Goal: Task Accomplishment & Management: Manage account settings

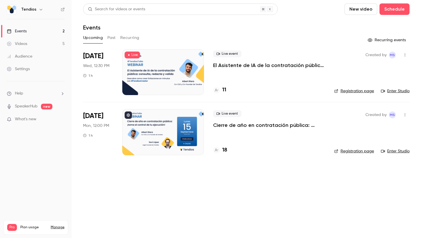
click at [162, 125] on div at bounding box center [163, 132] width 82 height 46
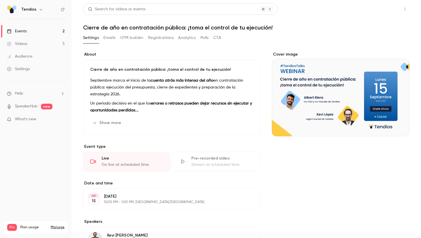
click at [387, 12] on button "Share" at bounding box center [384, 8] width 23 height 11
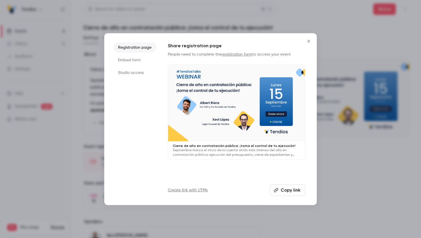
click at [285, 189] on button "Copy link" at bounding box center [287, 190] width 35 height 11
click at [309, 40] on icon "Close" at bounding box center [309, 41] width 3 height 3
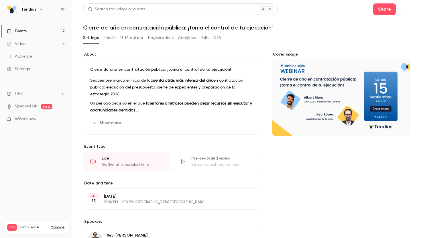
click at [34, 30] on link "Events 2" at bounding box center [36, 31] width 72 height 13
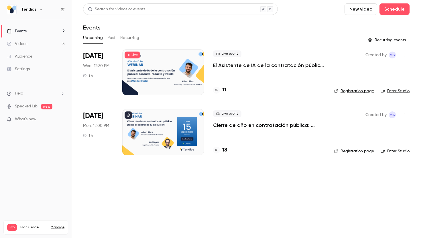
click at [27, 42] on div "Videos" at bounding box center [17, 44] width 20 height 6
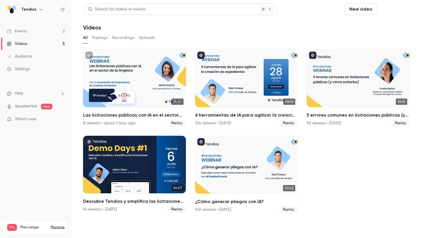
click at [398, 13] on button "Schedule" at bounding box center [395, 8] width 30 height 11
click at [390, 23] on div "One time event" at bounding box center [383, 25] width 44 height 6
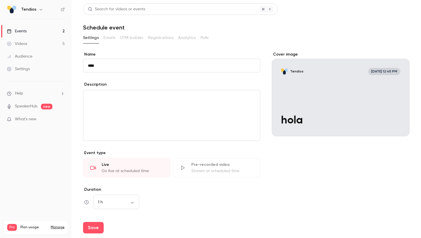
type input "****"
click at [117, 96] on p "editor" at bounding box center [172, 97] width 168 height 7
click at [138, 170] on div "Go live at scheduled time" at bounding box center [133, 171] width 62 height 6
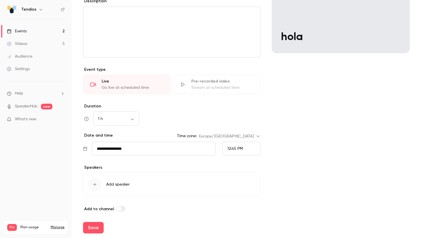
scroll to position [87, 0]
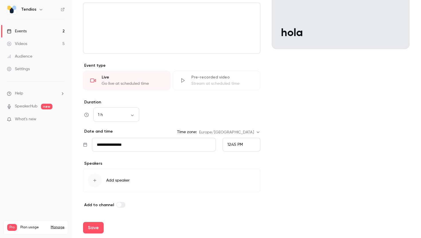
click at [189, 148] on input "**********" at bounding box center [154, 145] width 124 height 14
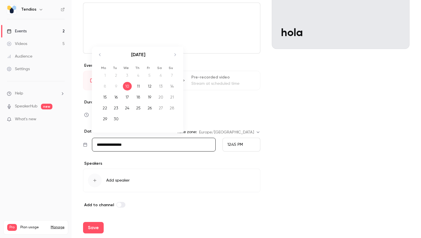
click at [151, 85] on div "12" at bounding box center [149, 86] width 9 height 9
type input "**********"
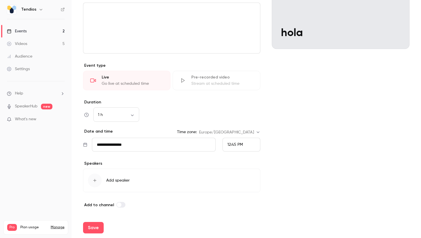
click at [124, 178] on span "Add speaker" at bounding box center [117, 181] width 23 height 6
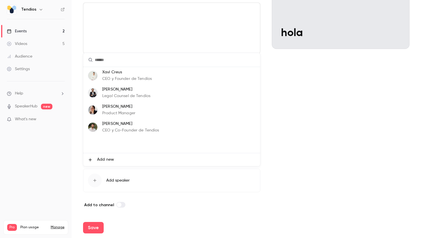
click at [275, 187] on div at bounding box center [210, 119] width 421 height 238
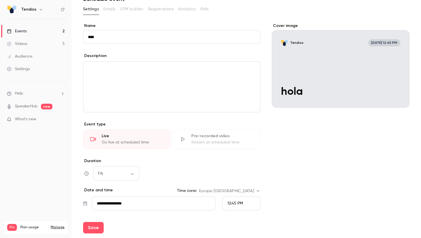
scroll to position [26, 0]
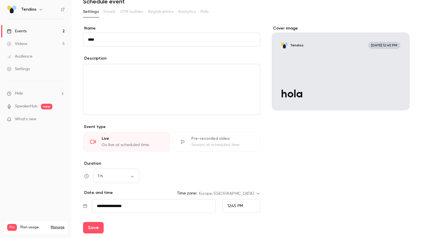
click at [387, 63] on div "Cover image" at bounding box center [341, 68] width 138 height 85
click at [0, 0] on input "Tendios [DATE] 12:45 PM hola" at bounding box center [0, 0] width 0 height 0
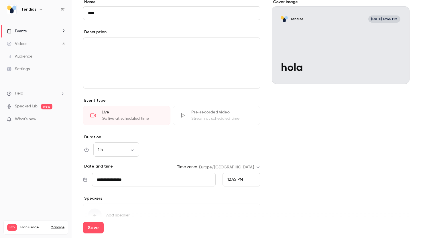
scroll to position [59, 0]
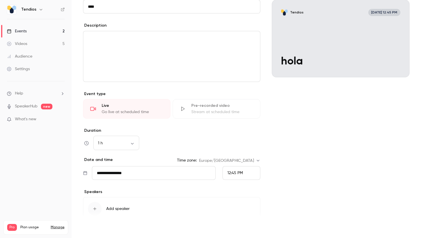
click at [98, 224] on button "Save" at bounding box center [93, 227] width 21 height 11
type input "**********"
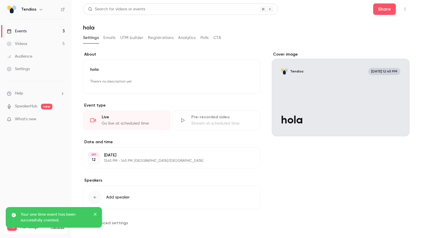
click at [20, 32] on div "Events" at bounding box center [17, 31] width 20 height 6
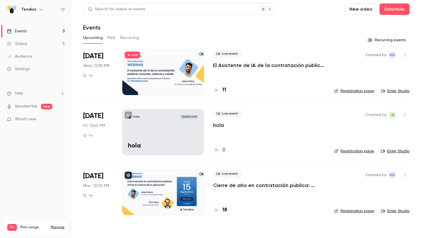
click at [352, 150] on link "Registration page" at bounding box center [354, 151] width 40 height 6
click at [405, 117] on icon "button" at bounding box center [405, 115] width 5 height 4
click at [179, 114] on div at bounding box center [210, 119] width 421 height 238
click at [180, 137] on div "Tendios [DATE] 12:45 PM hola" at bounding box center [163, 132] width 82 height 46
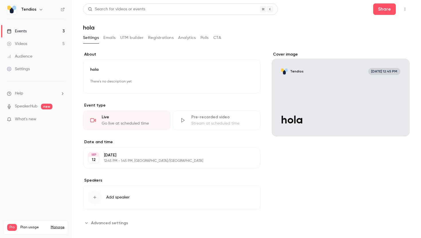
click at [409, 7] on button "button" at bounding box center [405, 9] width 9 height 9
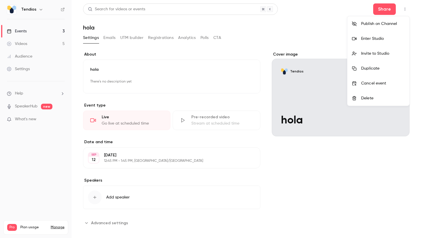
click at [367, 91] on li "Delete" at bounding box center [379, 98] width 62 height 15
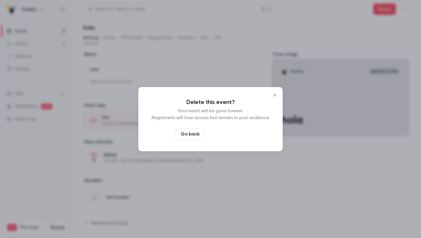
click at [222, 132] on button "Delete event" at bounding box center [226, 133] width 38 height 11
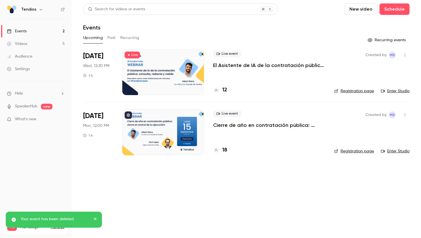
click at [39, 32] on link "Events 2" at bounding box center [36, 31] width 72 height 13
click at [40, 41] on link "Videos 5" at bounding box center [36, 44] width 72 height 13
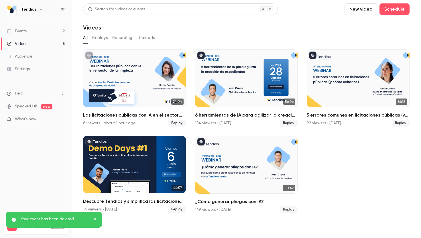
click at [44, 33] on link "Events 2" at bounding box center [36, 31] width 72 height 13
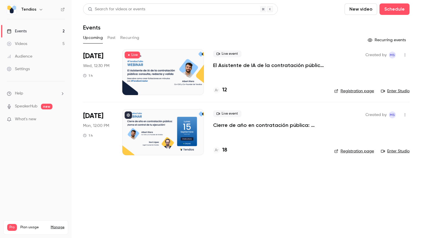
click at [35, 44] on link "Videos 5" at bounding box center [36, 44] width 72 height 13
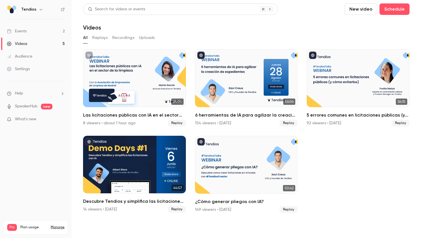
click at [32, 32] on link "Events 2" at bounding box center [36, 31] width 72 height 13
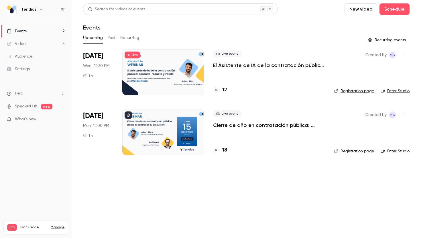
click at [30, 41] on link "Videos 5" at bounding box center [36, 44] width 72 height 13
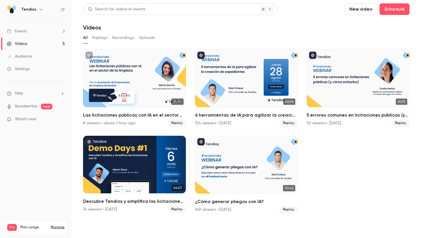
click at [63, 8] on icon at bounding box center [63, 9] width 4 height 4
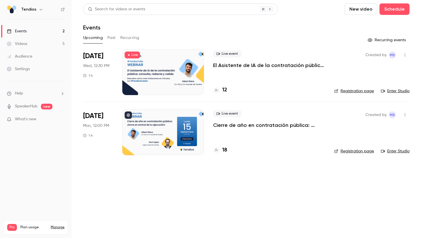
click at [32, 44] on link "Videos 5" at bounding box center [36, 44] width 72 height 13
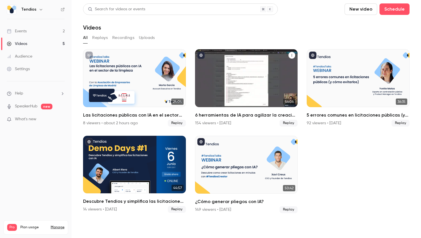
click at [250, 82] on div "6 herramientas de IA para agilizar la creación de expedientes" at bounding box center [246, 78] width 103 height 58
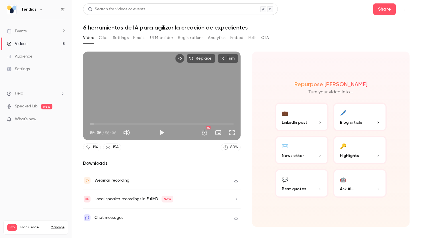
click at [47, 28] on link "Events 2" at bounding box center [36, 31] width 72 height 13
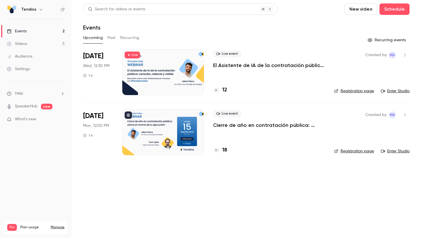
click at [176, 124] on div at bounding box center [163, 132] width 82 height 46
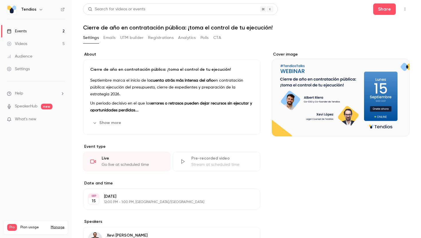
click at [163, 38] on button "Registrations" at bounding box center [161, 37] width 26 height 9
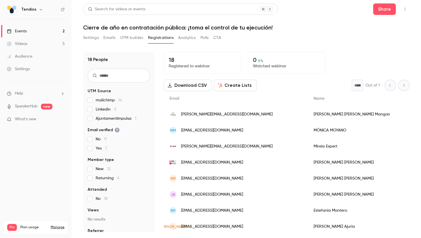
click at [245, 86] on button "Create Lists" at bounding box center [235, 85] width 43 height 11
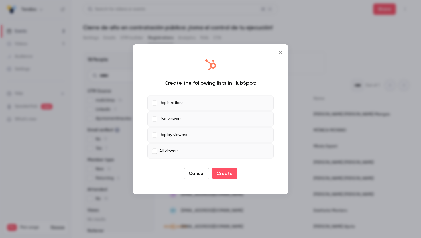
click at [152, 120] on label "Live viewers" at bounding box center [211, 118] width 126 height 15
click at [221, 174] on button "Create" at bounding box center [225, 173] width 26 height 11
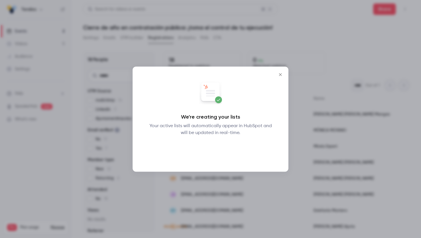
click at [215, 153] on button "Okay" at bounding box center [210, 150] width 21 height 11
